Goal: Task Accomplishment & Management: Use online tool/utility

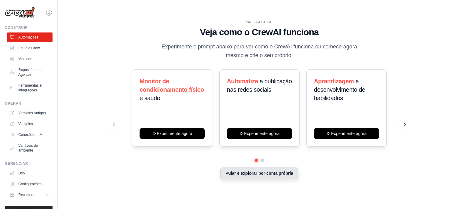
click at [248, 175] on font "Pular e explorar por conta própria" at bounding box center [259, 172] width 68 height 5
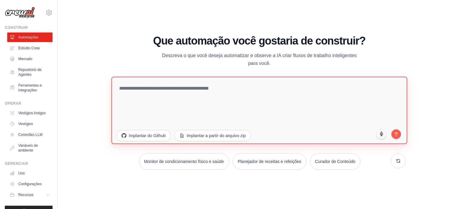
click at [145, 93] on textarea at bounding box center [259, 109] width 296 height 67
click at [167, 89] on textarea at bounding box center [259, 109] width 296 height 67
paste textarea "**********"
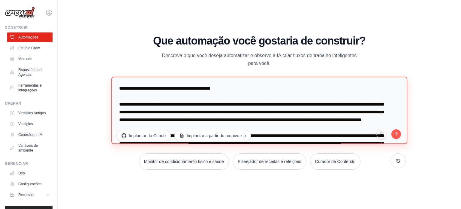
scroll to position [143, 0]
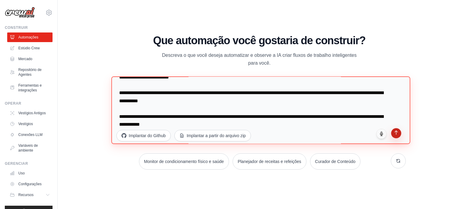
type textarea "**********"
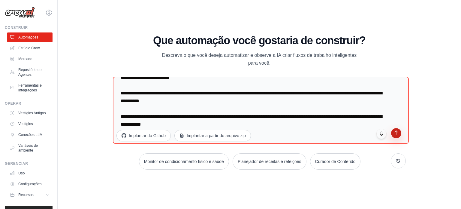
click at [394, 133] on icon "submit" at bounding box center [396, 132] width 5 height 5
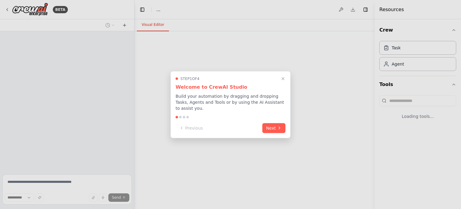
select select "****"
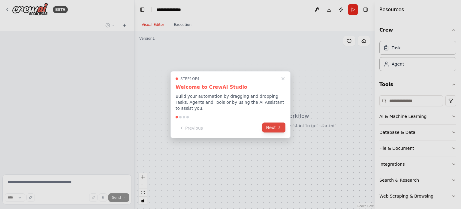
scroll to position [59, 0]
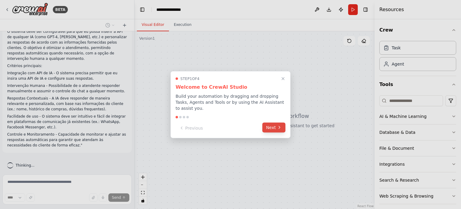
click at [272, 127] on button "Next" at bounding box center [273, 127] width 23 height 10
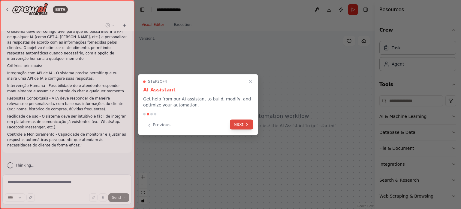
click at [245, 126] on icon at bounding box center [247, 124] width 5 height 5
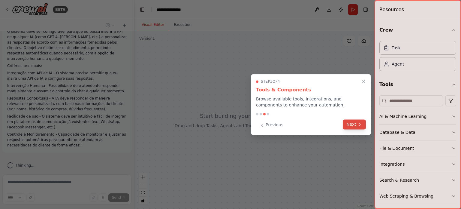
click at [359, 123] on icon at bounding box center [359, 124] width 5 height 5
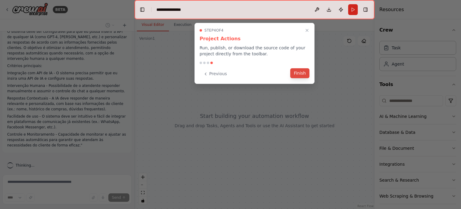
click at [303, 73] on button "Finish" at bounding box center [299, 73] width 19 height 10
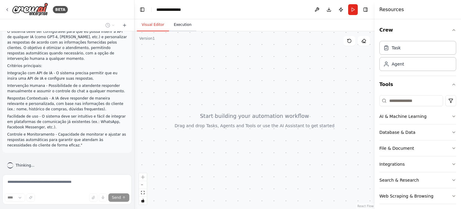
click at [181, 26] on button "Execution" at bounding box center [182, 25] width 27 height 13
click at [151, 24] on button "Visual Editor" at bounding box center [153, 25] width 32 height 13
click at [451, 130] on icon "button" at bounding box center [453, 132] width 5 height 5
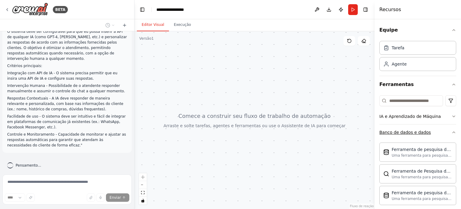
click at [444, 139] on button "Banco de dados e dados" at bounding box center [417, 132] width 77 height 16
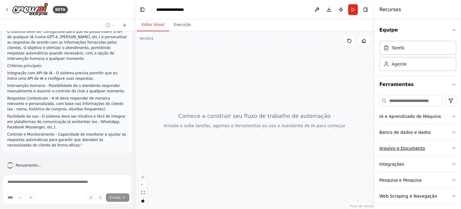
click at [408, 148] on font "Arquivo e Documento" at bounding box center [402, 148] width 46 height 5
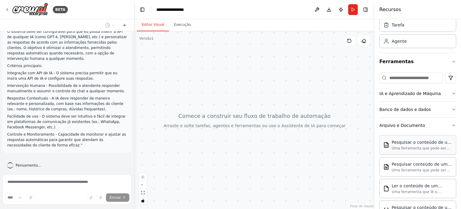
scroll to position [60, 0]
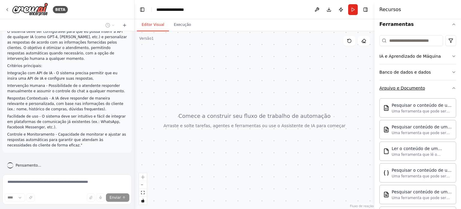
click at [413, 86] on font "Arquivo e Documento" at bounding box center [402, 88] width 46 height 5
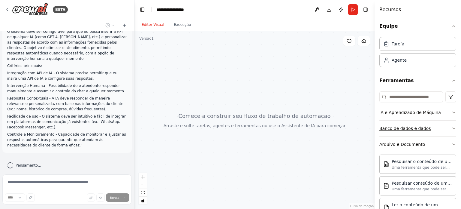
scroll to position [4, 0]
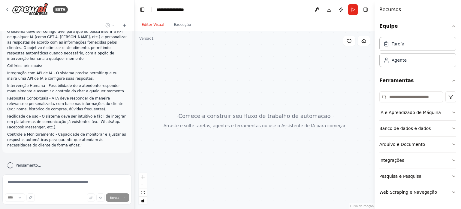
click at [413, 178] on button "Pesquisa e Pesquisa" at bounding box center [417, 176] width 77 height 16
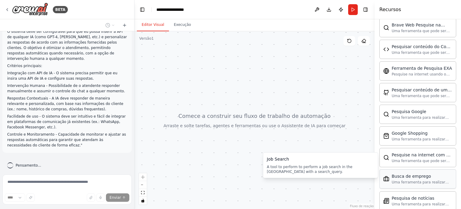
scroll to position [184, 0]
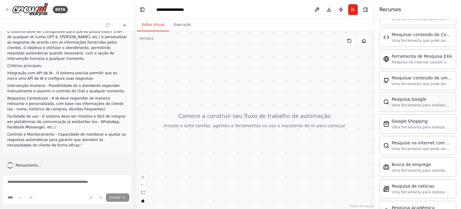
click at [403, 103] on font "Uma ferramenta para realizar uma pesquisa no Google com uma search_query." at bounding box center [420, 110] width 57 height 14
click at [400, 98] on font "Pesquisa Google" at bounding box center [409, 99] width 35 height 5
click at [396, 122] on div "Google Shopping Uma ferramenta para realizar pesquisas no Google Shopping com u…" at bounding box center [422, 123] width 61 height 11
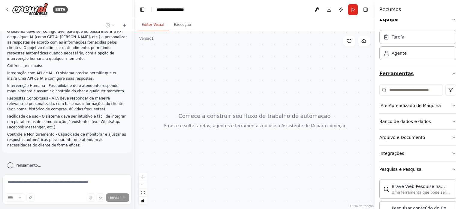
scroll to position [0, 0]
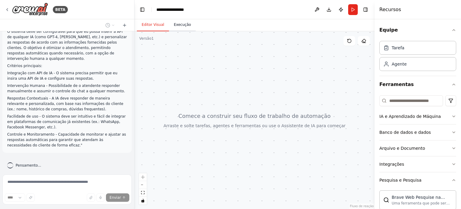
click at [182, 25] on font "Execução" at bounding box center [182, 25] width 17 height 4
click at [156, 25] on font "Editor Visual" at bounding box center [153, 25] width 23 height 4
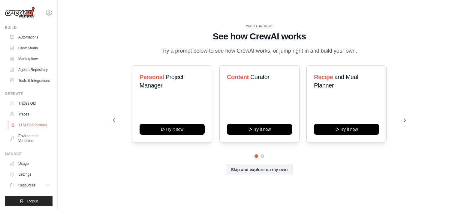
click at [26, 130] on link "LLM Connections" at bounding box center [30, 125] width 45 height 10
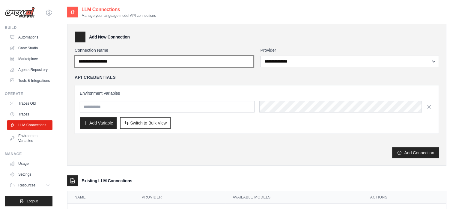
click at [105, 61] on input "Connection Name" at bounding box center [164, 61] width 179 height 11
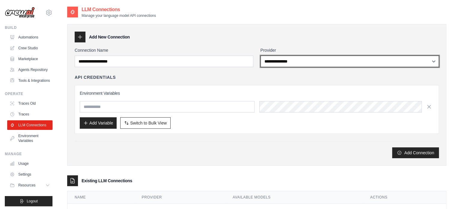
click at [325, 63] on select "**********" at bounding box center [350, 61] width 179 height 11
click at [261, 56] on select "**********" at bounding box center [350, 61] width 179 height 11
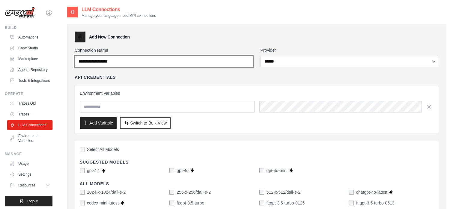
click at [153, 61] on input "Connection Name" at bounding box center [164, 61] width 179 height 11
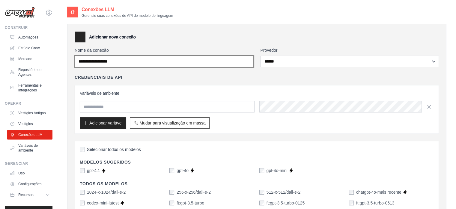
click at [95, 60] on input "Nome da conexão" at bounding box center [164, 61] width 179 height 11
click at [142, 62] on input "Nome da conexão" at bounding box center [164, 61] width 179 height 11
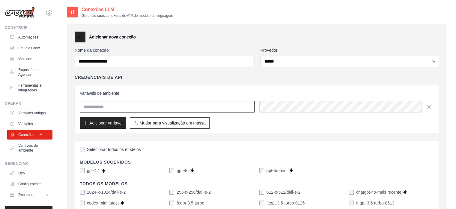
click at [111, 107] on input "text" at bounding box center [167, 106] width 175 height 11
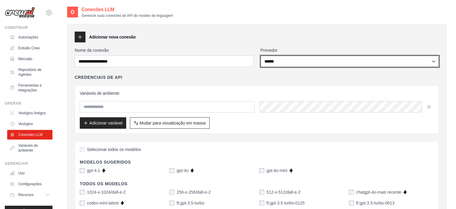
click at [279, 61] on select "**********" at bounding box center [350, 61] width 179 height 11
select select "******"
click at [261, 56] on select "**********" at bounding box center [350, 61] width 179 height 11
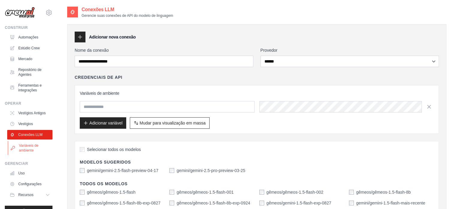
click at [29, 152] on font "Variáveis ​​de ambiente" at bounding box center [29, 147] width 20 height 9
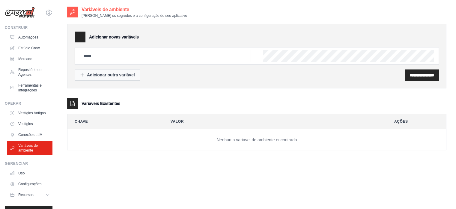
click at [115, 72] on font "Adicionar outra variável" at bounding box center [111, 74] width 48 height 5
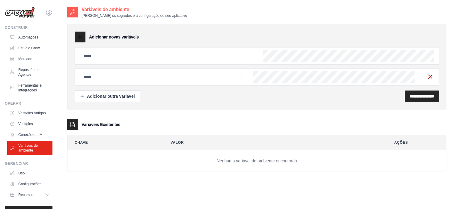
click at [430, 78] on icon "button" at bounding box center [430, 76] width 7 height 7
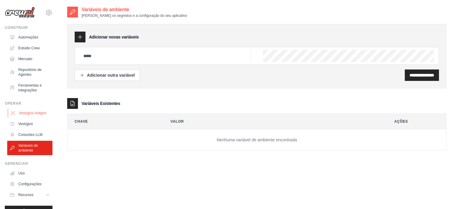
click at [32, 115] on font "Vestígios Antigos" at bounding box center [32, 112] width 27 height 5
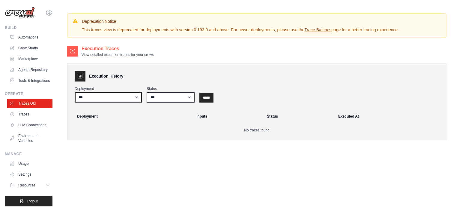
click at [125, 100] on select "***" at bounding box center [108, 97] width 67 height 10
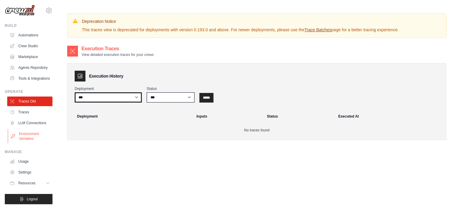
scroll to position [16, 0]
click at [25, 160] on link "Usage" at bounding box center [30, 161] width 45 height 10
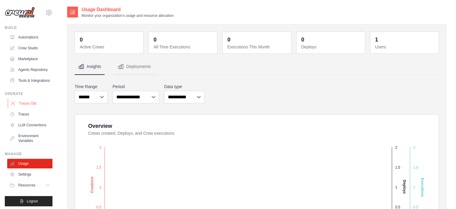
click at [24, 108] on link "Traces Old" at bounding box center [30, 103] width 45 height 10
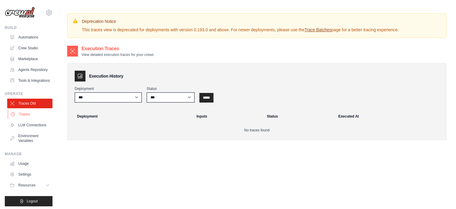
click at [30, 119] on link "Traces" at bounding box center [30, 114] width 45 height 10
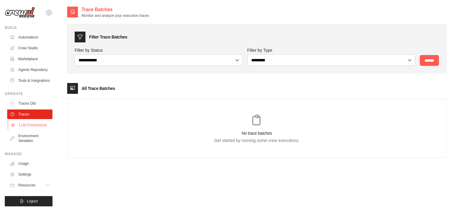
click at [32, 130] on link "LLM Connections" at bounding box center [30, 125] width 45 height 10
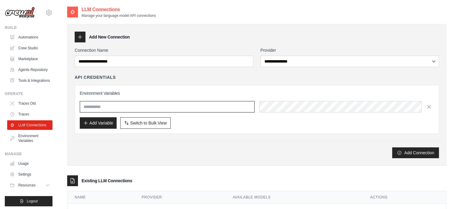
click at [83, 107] on input "text" at bounding box center [167, 106] width 175 height 11
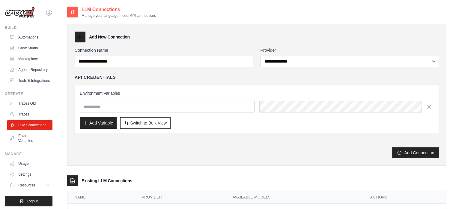
click at [294, 100] on div "Environment Variables Add Variable Switch to Bulk View Switch to Table View" at bounding box center [257, 109] width 354 height 38
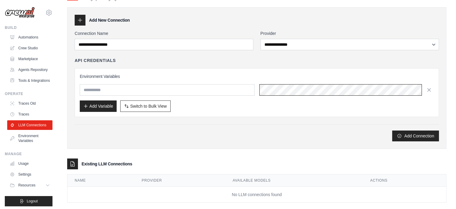
scroll to position [25, 0]
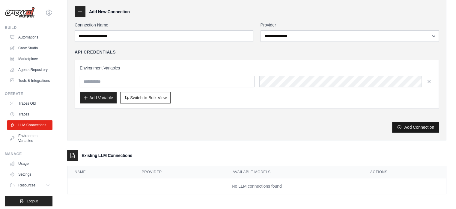
click at [419, 124] on button "Add Connection" at bounding box center [416, 127] width 47 height 11
click at [31, 37] on link "Automations" at bounding box center [30, 37] width 45 height 10
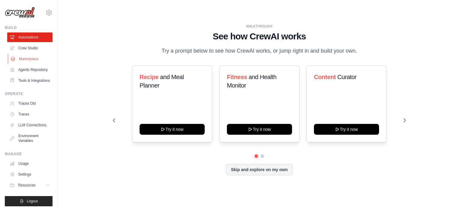
click at [32, 59] on link "Marketplace" at bounding box center [30, 59] width 45 height 10
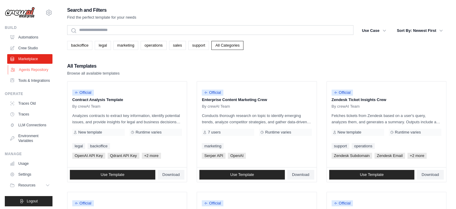
click at [26, 74] on link "Agents Repository" at bounding box center [30, 70] width 45 height 10
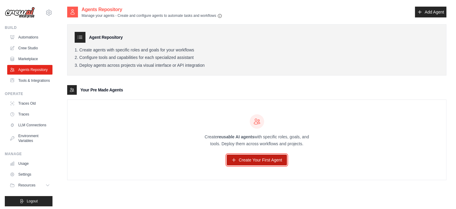
click at [235, 157] on icon at bounding box center [234, 159] width 5 height 5
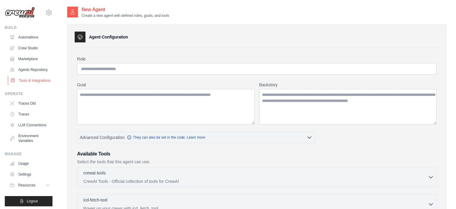
click at [36, 85] on link "Tools & Integrations" at bounding box center [30, 81] width 45 height 10
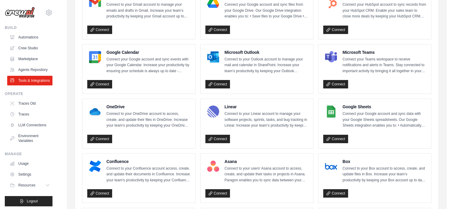
scroll to position [90, 0]
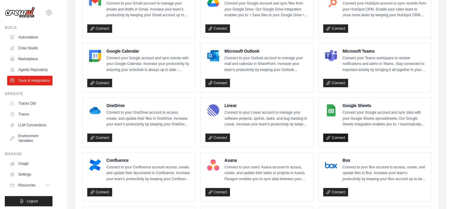
click at [339, 139] on link "Connect" at bounding box center [336, 137] width 25 height 8
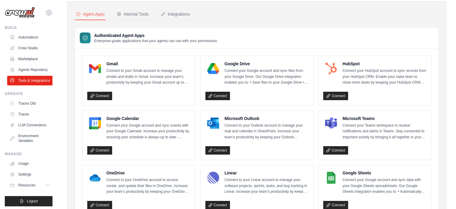
scroll to position [0, 0]
